Goal: Information Seeking & Learning: Understand process/instructions

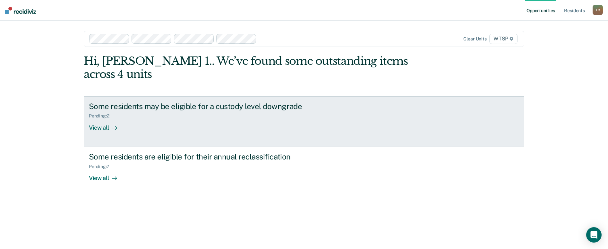
click at [98, 119] on div "View all" at bounding box center [107, 125] width 36 height 13
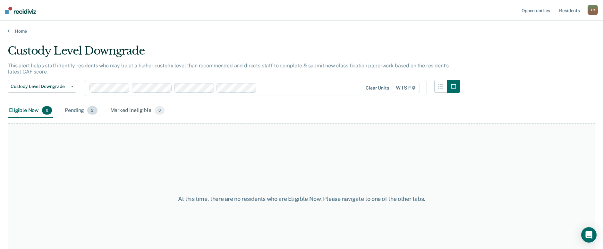
click at [87, 110] on span "2" at bounding box center [92, 110] width 10 height 8
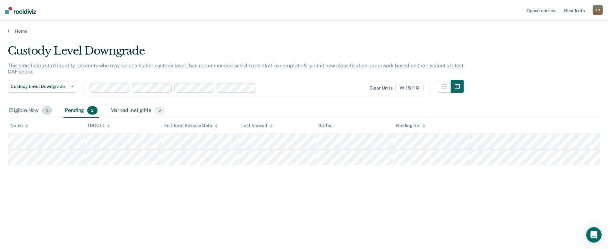
click at [16, 109] on div "Eligible Now 0" at bounding box center [31, 111] width 46 height 14
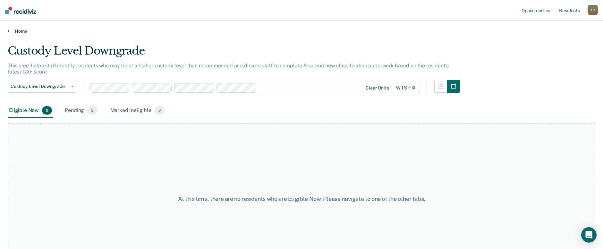
click at [20, 31] on link "Home" at bounding box center [302, 31] width 588 height 6
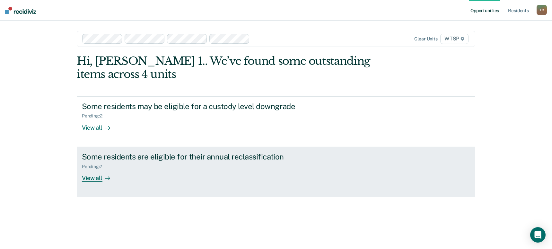
click at [92, 180] on div "View all" at bounding box center [100, 175] width 36 height 13
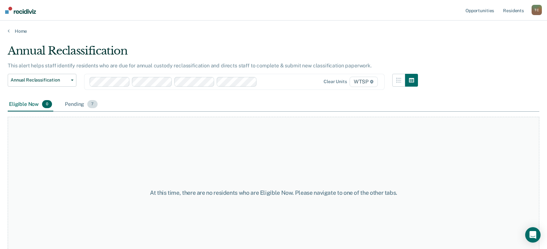
click at [73, 102] on div "Pending 7" at bounding box center [81, 105] width 35 height 14
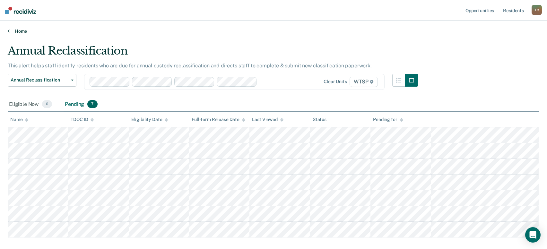
click at [21, 28] on link "Home" at bounding box center [274, 31] width 532 height 6
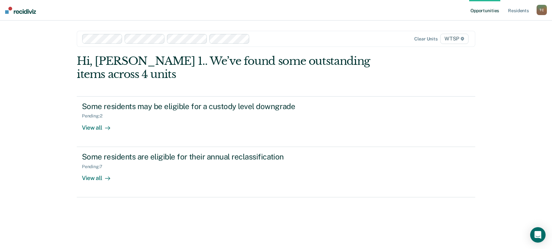
click at [39, 141] on div "Opportunities Resident s [PERSON_NAME] 1. [PERSON_NAME] Profile How it works Lo…" at bounding box center [276, 124] width 552 height 249
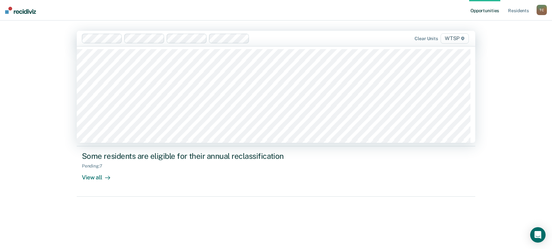
click at [454, 40] on span "WTSP" at bounding box center [454, 38] width 28 height 10
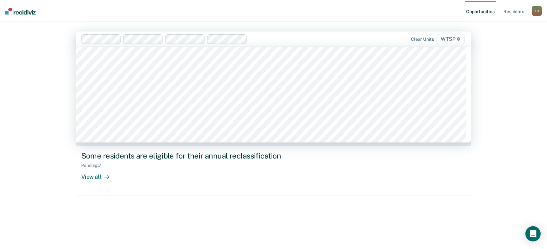
scroll to position [5600, 0]
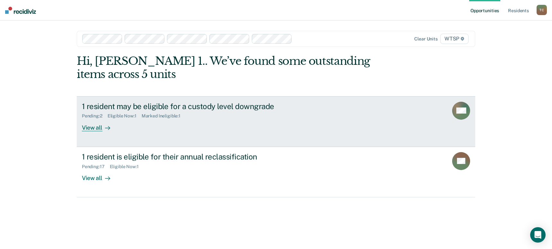
click at [89, 128] on div "View all" at bounding box center [100, 125] width 36 height 13
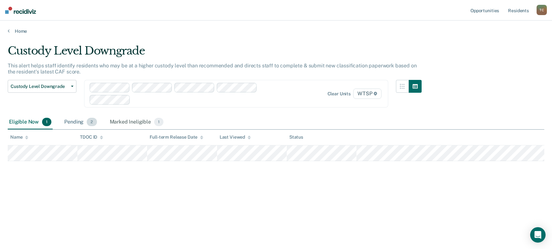
click at [72, 121] on div "Pending 2" at bounding box center [80, 122] width 35 height 14
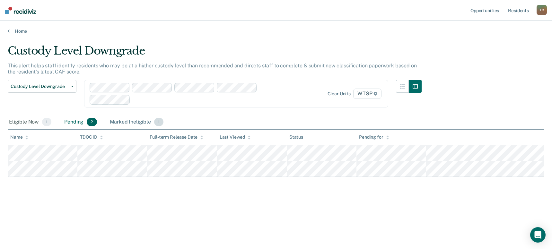
click at [129, 122] on div "Marked Ineligible 1" at bounding box center [136, 122] width 56 height 14
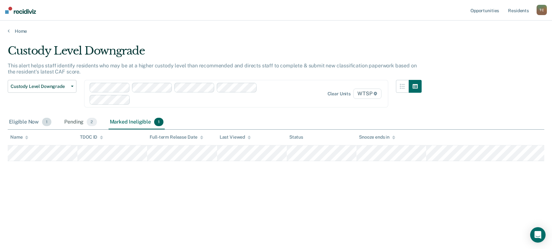
click at [26, 123] on div "Eligible Now 1" at bounding box center [30, 122] width 45 height 14
click at [18, 31] on link "Home" at bounding box center [276, 31] width 536 height 6
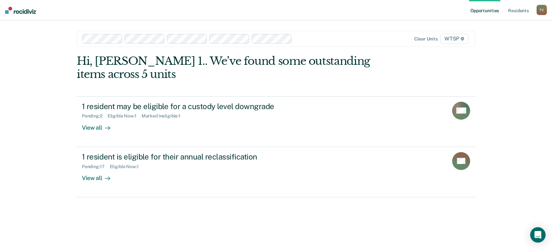
click at [482, 12] on link "Opportunities" at bounding box center [484, 10] width 31 height 21
click at [516, 10] on link "Resident s" at bounding box center [517, 10] width 23 height 21
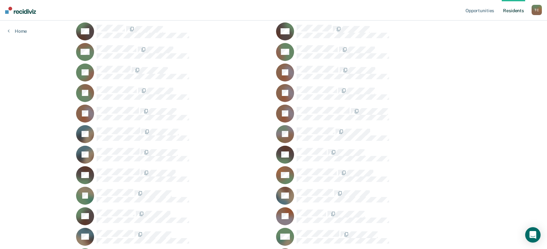
scroll to position [1797, 0]
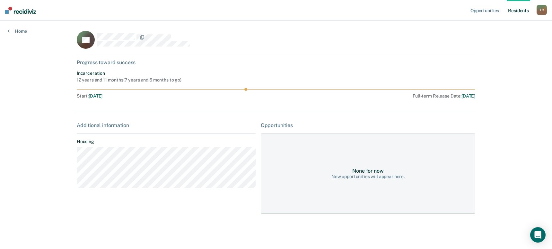
click at [161, 191] on div "Additional information Housing" at bounding box center [166, 157] width 179 height 71
click at [335, 157] on div "None for now New opportunities will appear here." at bounding box center [368, 174] width 214 height 80
click at [427, 93] on div "Incarceration 12 years and 11 months ( 7 years and 5 months to go ) Start : [DA…" at bounding box center [276, 86] width 398 height 30
click at [293, 83] on div "Incarceration 12 years and 11 months ( 7 years and 5 months to go ) Start : [DA…" at bounding box center [276, 86] width 398 height 30
click at [102, 96] on span "[DATE]" at bounding box center [96, 95] width 14 height 5
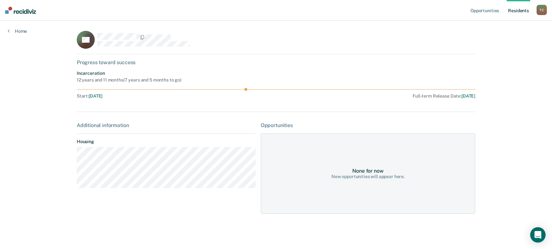
drag, startPoint x: 96, startPoint y: 130, endPoint x: 91, endPoint y: 144, distance: 14.8
click at [96, 130] on div "Additional information Housing" at bounding box center [166, 157] width 179 height 71
drag, startPoint x: 80, startPoint y: 101, endPoint x: 83, endPoint y: 69, distance: 32.2
click at [80, 100] on div "GL Progress toward success Incarceration 12 years and 11 months ( 7 years and 5…" at bounding box center [276, 126] width 398 height 191
click at [83, 69] on div "GL Progress toward success Incarceration 12 years and 11 months ( 7 years and 5…" at bounding box center [276, 126] width 398 height 191
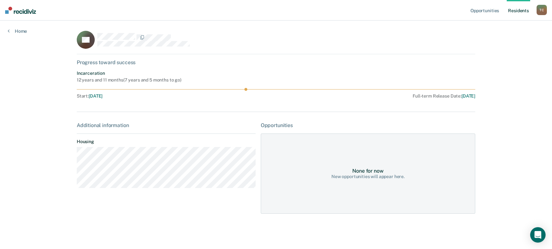
click at [101, 61] on div "Progress toward success" at bounding box center [276, 62] width 398 height 6
click at [76, 37] on main "GL Progress toward success Incarceration 12 years and 11 months ( 7 years and 5…" at bounding box center [276, 127] width 414 height 213
click at [355, 193] on div "None for now New opportunities will appear here." at bounding box center [368, 174] width 214 height 80
click at [373, 173] on div "None for now" at bounding box center [367, 171] width 31 height 6
click at [15, 33] on link "Home" at bounding box center [17, 31] width 19 height 6
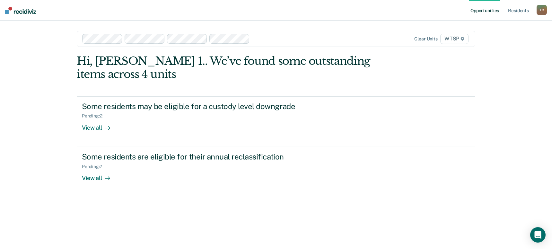
click at [490, 11] on link "Opportunities" at bounding box center [484, 10] width 31 height 21
click at [544, 11] on div "T C" at bounding box center [541, 10] width 10 height 10
click at [495, 35] on link "How it works" at bounding box center [516, 33] width 52 height 5
